Goal: Task Accomplishment & Management: Manage account settings

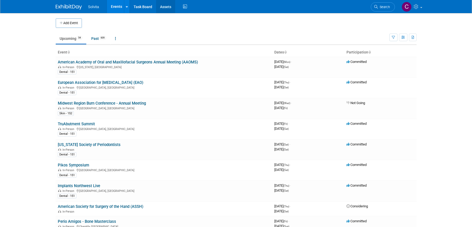
click at [166, 7] on link "Assets" at bounding box center [165, 6] width 19 height 13
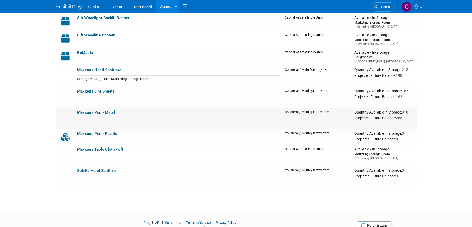
scroll to position [52, 0]
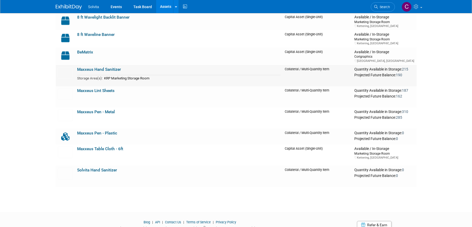
click at [96, 70] on link "Maxxeus Hand Sanitizer" at bounding box center [99, 69] width 44 height 5
click at [97, 90] on link "Maxxeus Lint Sheets" at bounding box center [95, 90] width 37 height 5
click at [100, 111] on link "Maxxeus Pen - Metal" at bounding box center [96, 111] width 38 height 5
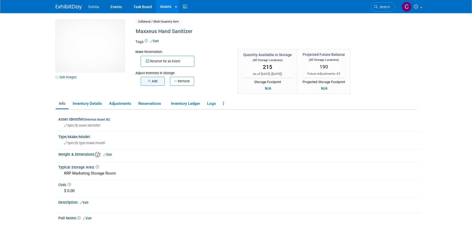
click at [155, 82] on button "Add" at bounding box center [153, 81] width 24 height 9
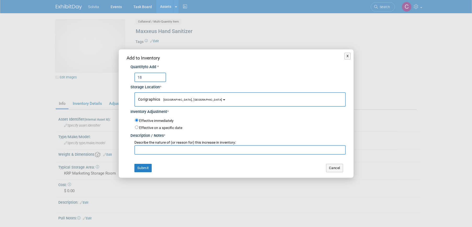
type input "18"
click at [168, 98] on span "Troy, OH" at bounding box center [191, 99] width 62 height 3
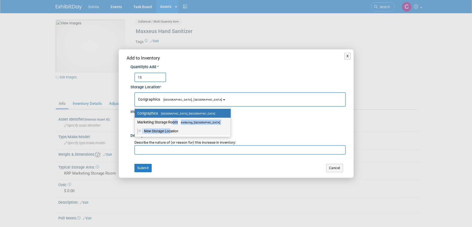
drag, startPoint x: 171, startPoint y: 130, endPoint x: 171, endPoint y: 123, distance: 6.5
click at [171, 123] on ul "Corigraphics Troy, OH Marketing Storage Room Kettering, OH New Storage Location" at bounding box center [183, 122] width 97 height 30
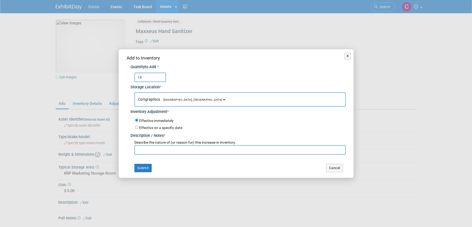
click at [162, 121] on label "Effective immediately" at bounding box center [156, 120] width 35 height 5
click at [138, 121] on input "Effective immediately" at bounding box center [136, 119] width 3 height 3
click at [169, 97] on span "Corigraphics Troy, OH" at bounding box center [180, 99] width 84 height 4
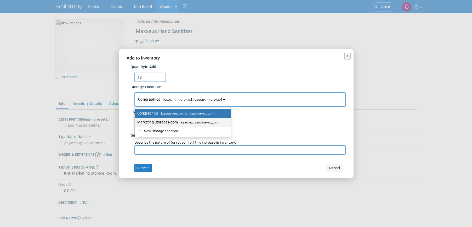
click at [172, 123] on label "Marketing Storage Room Kettering, OH" at bounding box center [181, 122] width 88 height 7
click at [136, 123] on input "Marketing Storage Room Kettering, OH" at bounding box center [133, 121] width 3 height 3
select select "11223481"
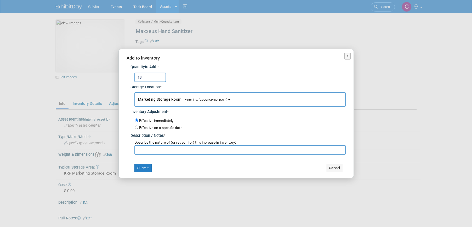
click at [175, 152] on input "text" at bounding box center [241, 149] width 212 height 9
type input "Returned from AOFAS"
click at [146, 168] on button "Submit" at bounding box center [143, 168] width 17 height 8
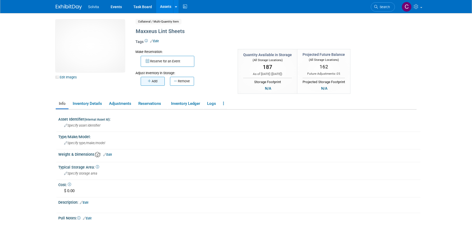
click at [155, 81] on button "Add" at bounding box center [153, 81] width 24 height 9
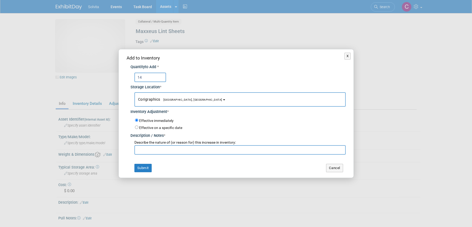
type input "14"
click at [195, 99] on button "Corigraphics Troy, OH" at bounding box center [241, 99] width 212 height 14
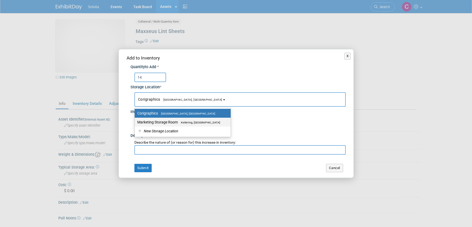
click at [188, 122] on span "Kettering, OH" at bounding box center [199, 122] width 42 height 3
click at [136, 122] on input "Marketing Storage Room Kettering, OH" at bounding box center [133, 121] width 3 height 3
select select "11223481"
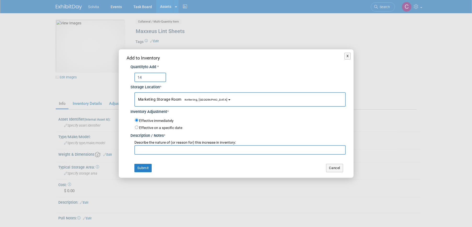
click at [173, 151] on input "text" at bounding box center [241, 149] width 212 height 9
drag, startPoint x: 169, startPoint y: 149, endPoint x: 186, endPoint y: 149, distance: 16.2
click at [185, 149] on input "Returned from AOFMS" at bounding box center [241, 149] width 212 height 9
type input "Returned from AOFAS"
click at [145, 166] on button "Submit" at bounding box center [143, 168] width 17 height 8
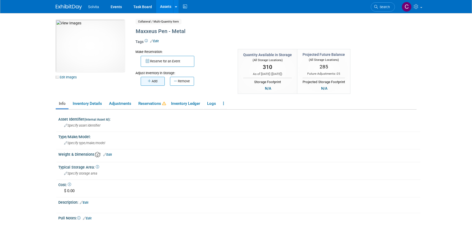
click at [157, 82] on button "Add" at bounding box center [153, 81] width 24 height 9
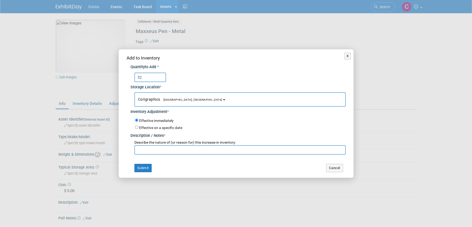
type input "52"
click at [161, 96] on button "Corigraphics Troy, OH" at bounding box center [241, 99] width 212 height 14
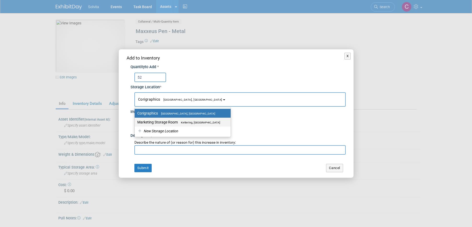
click at [162, 120] on label "Marketing Storage Room Kettering, OH" at bounding box center [181, 122] width 88 height 7
click at [136, 120] on input "Marketing Storage Room Kettering, OH" at bounding box center [133, 121] width 3 height 3
select select "11223481"
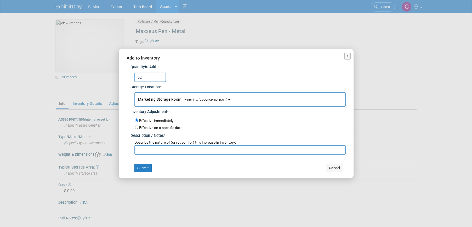
click at [159, 149] on input "text" at bounding box center [241, 149] width 212 height 9
type input "Returned from AOFAS"
click at [149, 167] on button "Submit" at bounding box center [143, 168] width 17 height 8
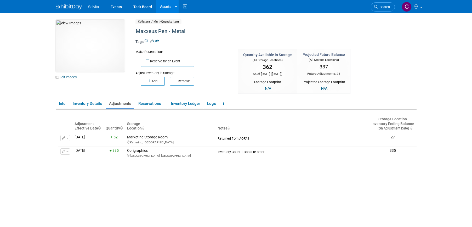
click at [178, 201] on div "Adjustment Effective Date Quantity Storage Location Notes Storage Location Inve…" at bounding box center [237, 170] width 359 height 122
click at [115, 6] on link "Events" at bounding box center [116, 6] width 19 height 13
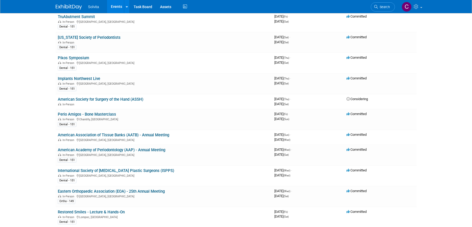
scroll to position [105, 0]
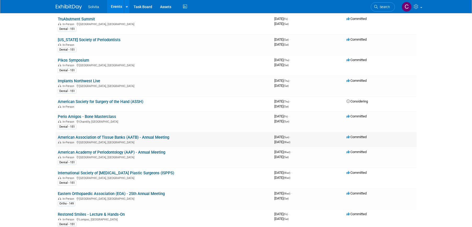
click at [159, 136] on link "American Association of Tissue Banks (AATB) - Annual Meeting" at bounding box center [114, 137] width 112 height 5
click at [0, 0] on div at bounding box center [0, 0] width 0 height 0
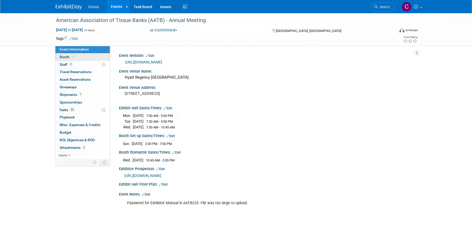
click at [62, 57] on span "Booth" at bounding box center [68, 57] width 16 height 4
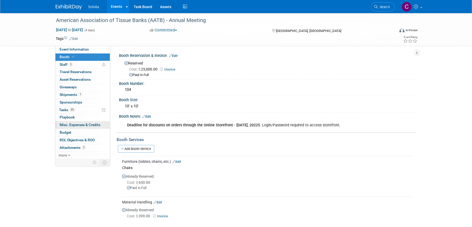
click at [85, 125] on span "Misc. Expenses & Credits 0" at bounding box center [80, 125] width 41 height 4
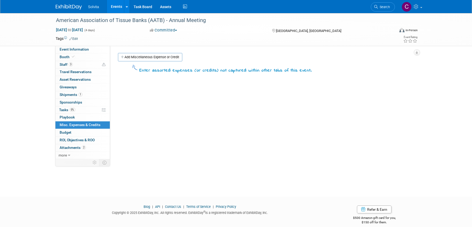
click at [116, 9] on link "Events" at bounding box center [116, 6] width 19 height 13
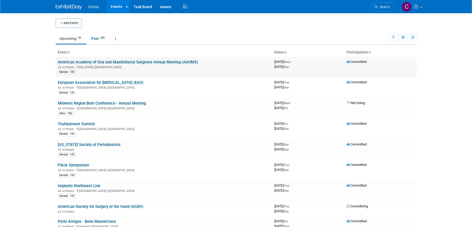
click at [134, 63] on link "American Academy of Oral and Maxillofacial Surgeons Annual Meeting (AAOMS)" at bounding box center [128, 62] width 140 height 5
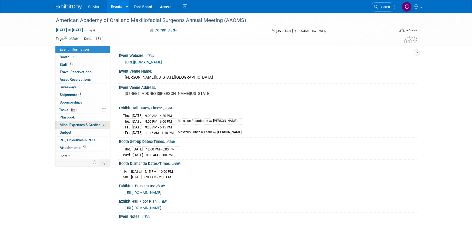
click at [78, 124] on span "Misc. Expenses & Credits 3" at bounding box center [83, 125] width 46 height 4
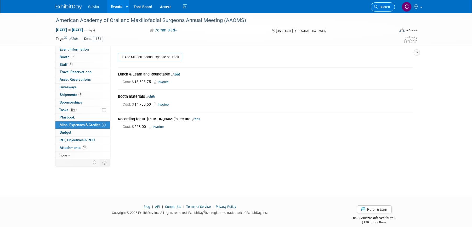
click at [384, 8] on span "Search" at bounding box center [384, 7] width 12 height 4
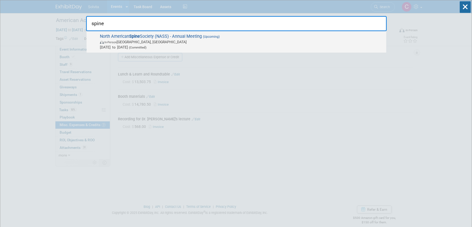
type input "spine"
click at [229, 39] on span "North American Spine Society (NASS) - Annual Meeting (Upcoming) In-Person Denve…" at bounding box center [241, 42] width 286 height 16
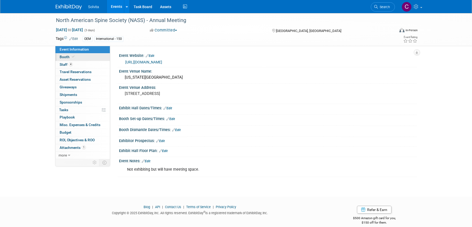
click at [66, 57] on span "Booth" at bounding box center [68, 57] width 16 height 4
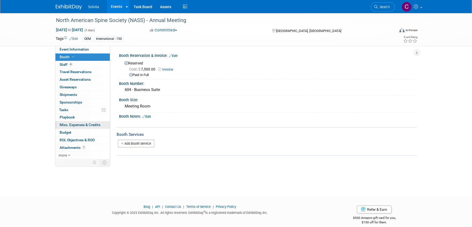
click at [78, 124] on span "Misc. Expenses & Credits 0" at bounding box center [80, 125] width 41 height 4
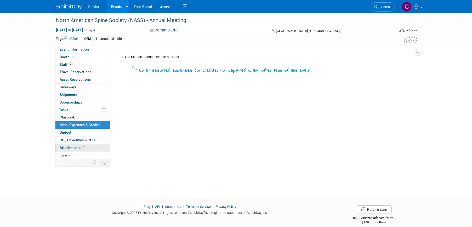
click at [70, 148] on span "Attachments 1" at bounding box center [73, 147] width 26 height 4
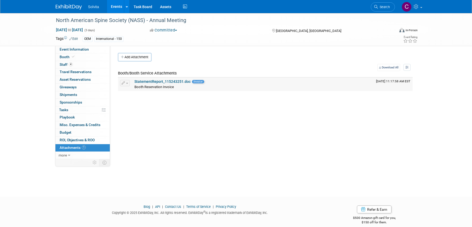
click at [161, 80] on link "StatementReport_115243251.doc" at bounding box center [163, 81] width 56 height 4
